Goal: Information Seeking & Learning: Learn about a topic

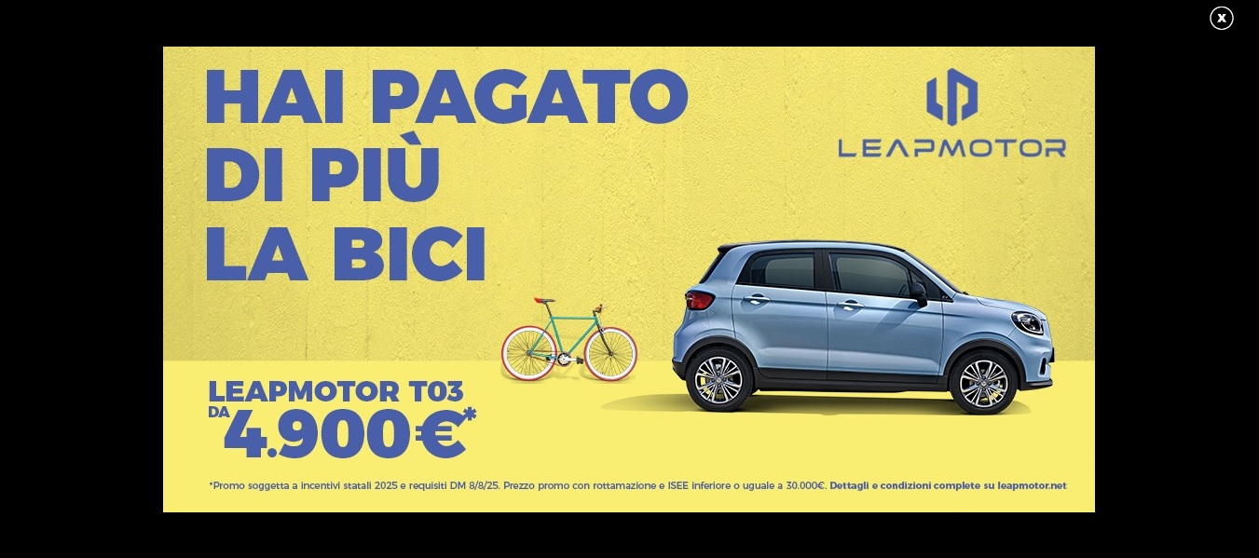
click at [1219, 16] on link at bounding box center [1231, 19] width 47 height 28
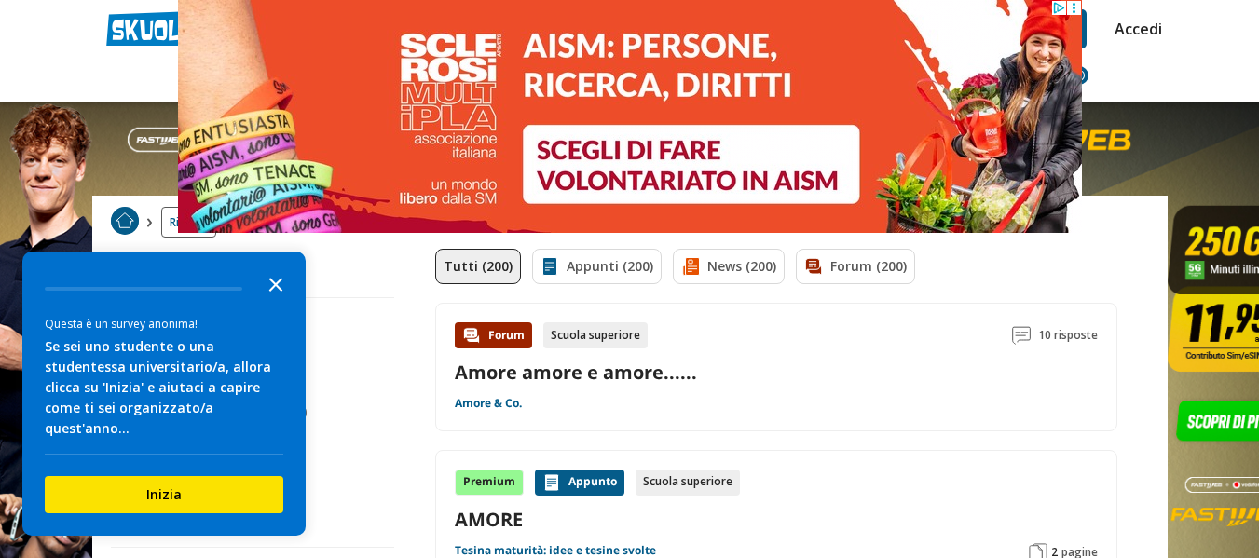
click at [285, 296] on icon "Close the survey" at bounding box center [275, 283] width 37 height 37
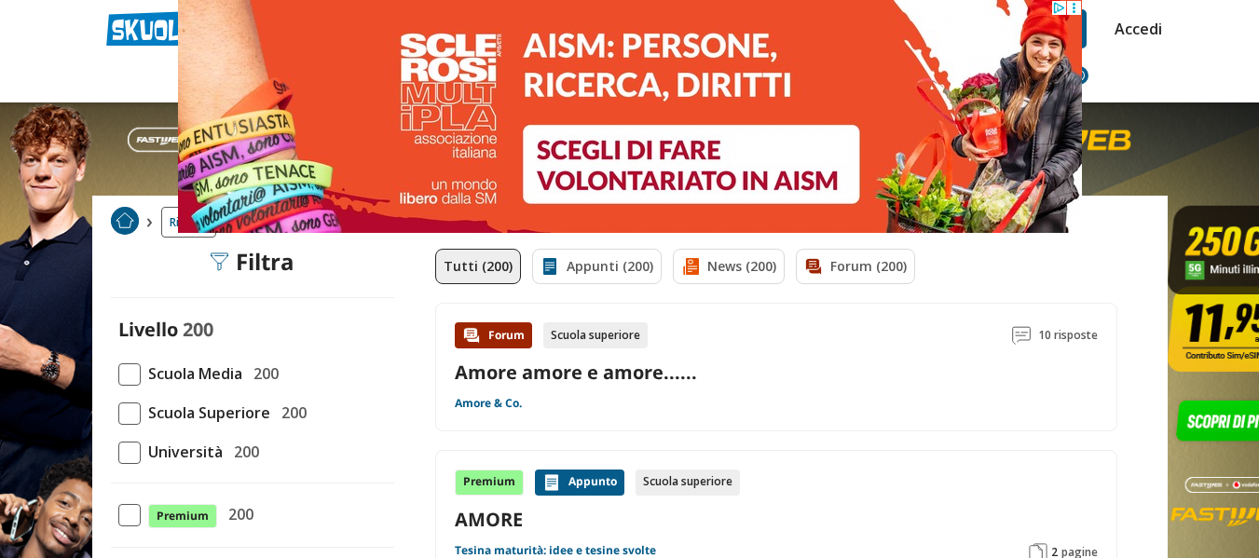
click at [237, 417] on span "Scuola Superiore" at bounding box center [206, 413] width 130 height 24
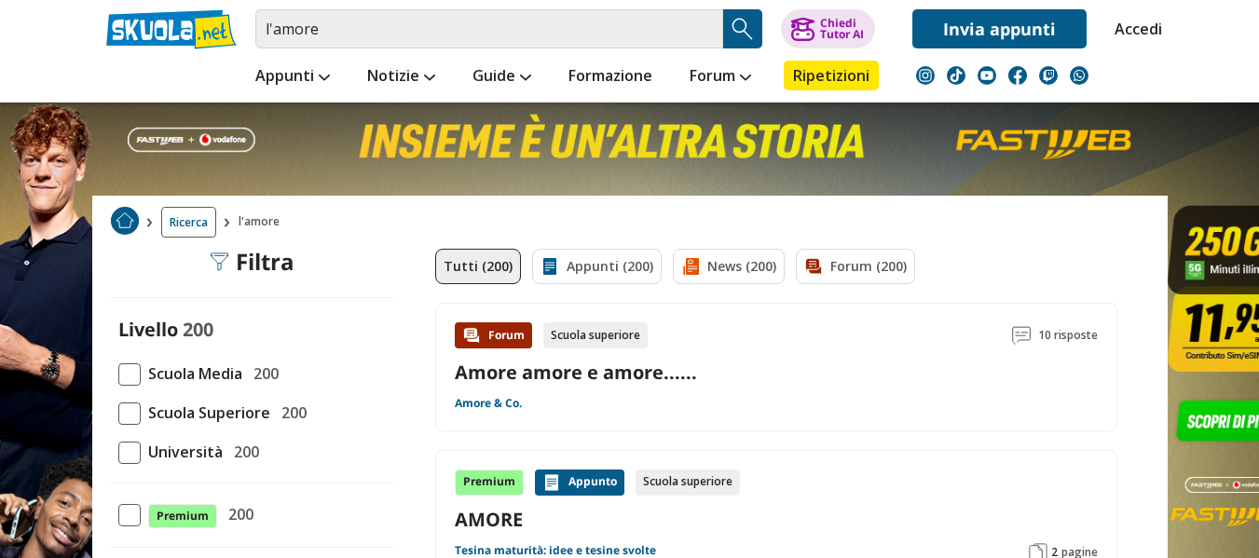
click at [207, 420] on span "Scuola Superiore" at bounding box center [206, 413] width 130 height 24
click at [118, 413] on input "Scuola Superiore 200" at bounding box center [118, 413] width 0 height 0
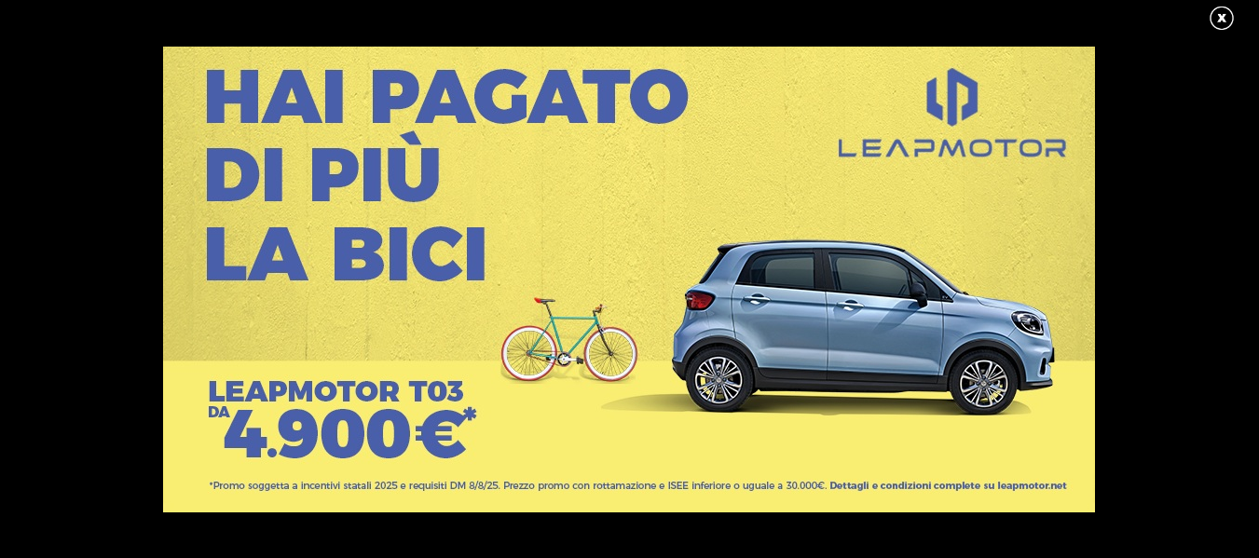
scroll to position [2237, 0]
click at [1223, 10] on link at bounding box center [1231, 19] width 47 height 28
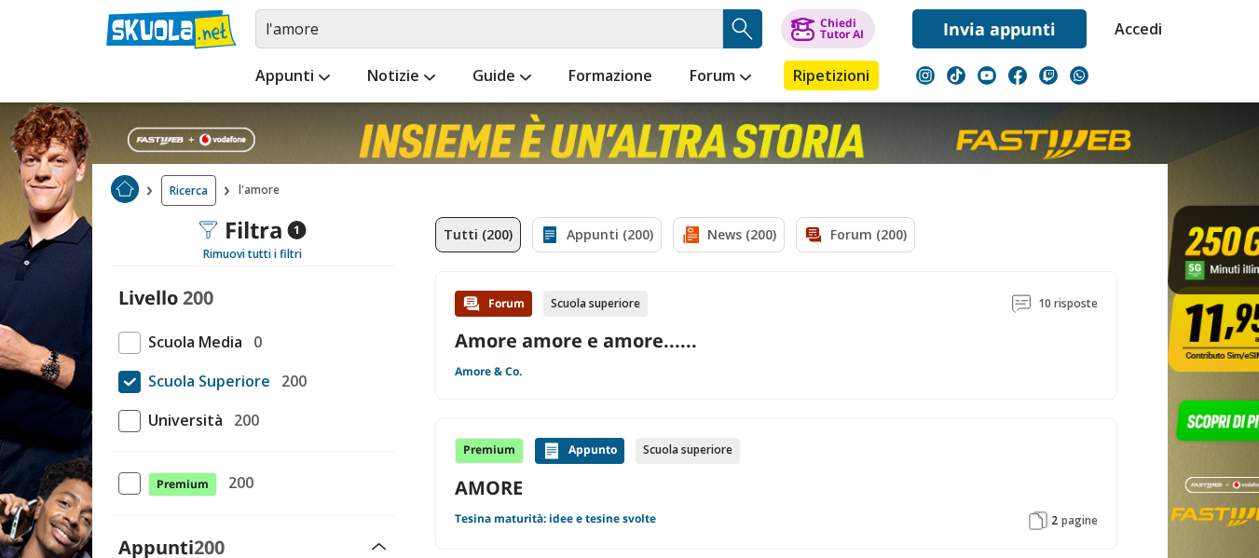
scroll to position [0, 0]
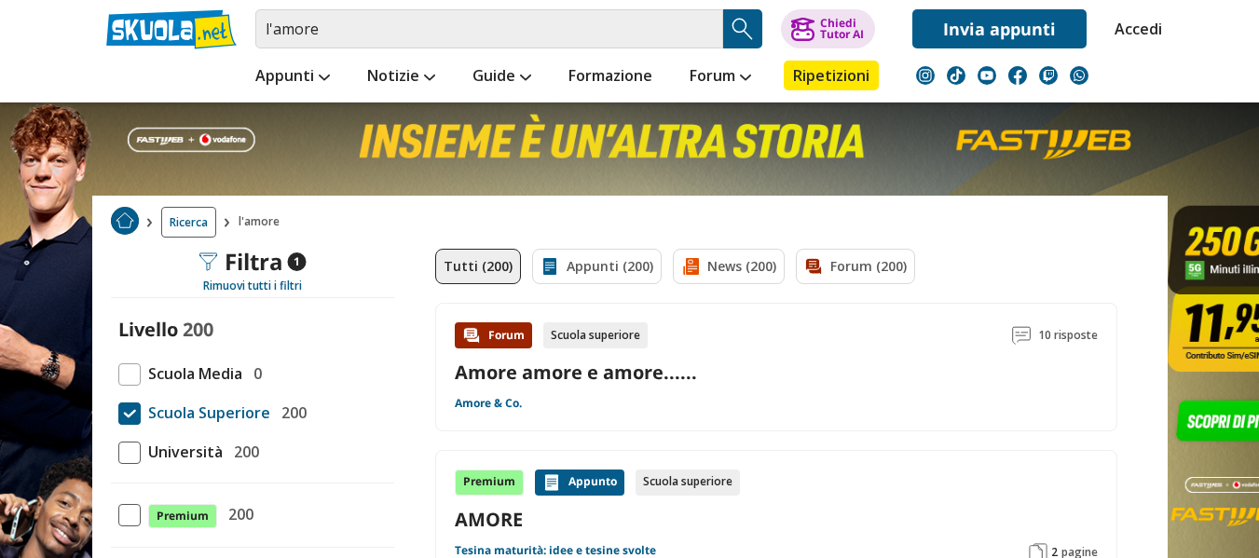
click at [644, 373] on link "Amore amore e amore......" at bounding box center [576, 372] width 242 height 25
